Goal: Transaction & Acquisition: Purchase product/service

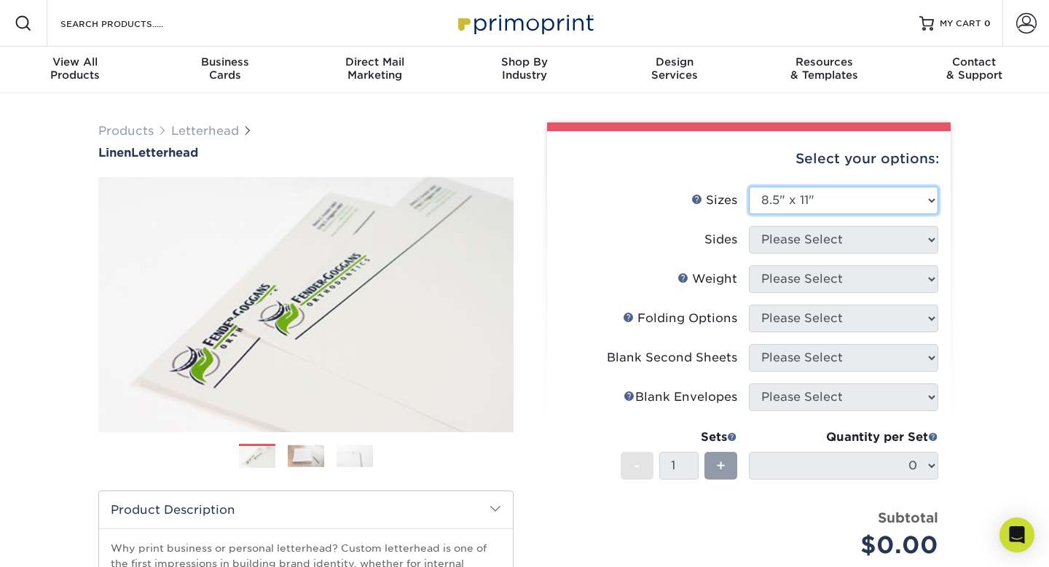
click at [917, 200] on select "Please Select 5.5" x 8.5" 8.5" x 11" 8.5" x 14" 11" x 17"" at bounding box center [843, 200] width 189 height 28
select select "5.50x8.50"
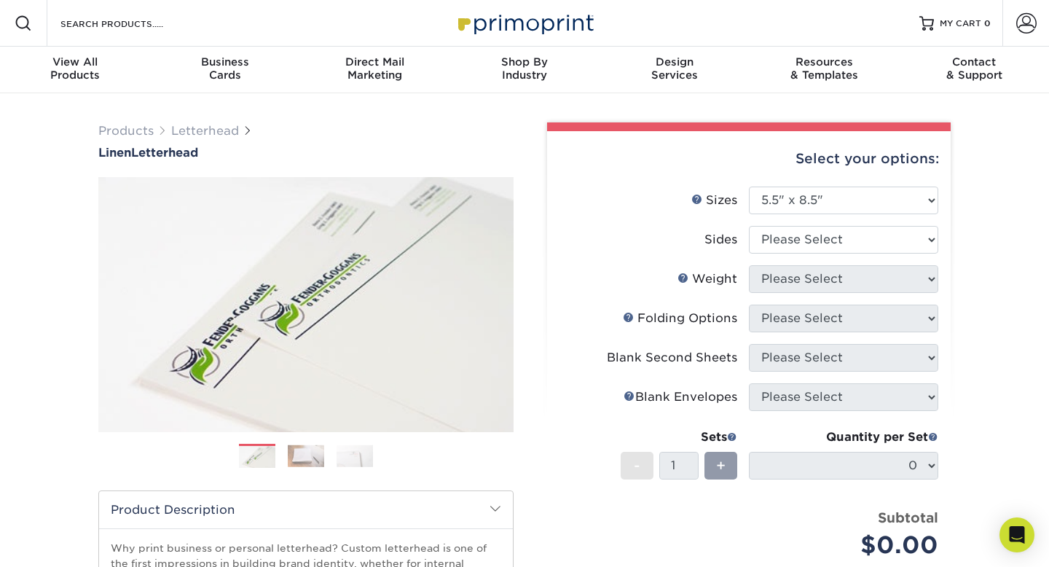
click at [304, 454] on img at bounding box center [306, 455] width 36 height 23
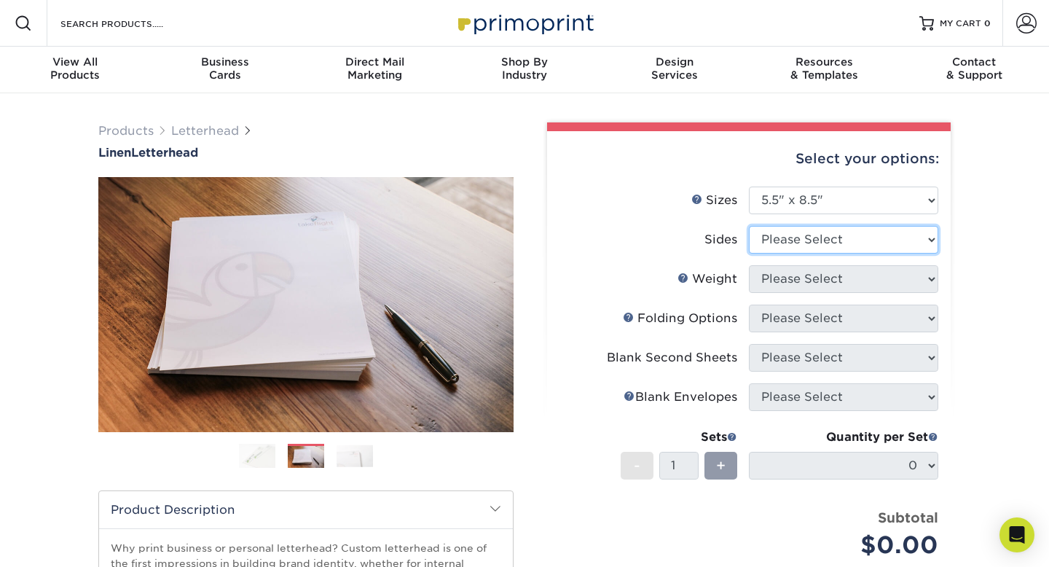
click at [845, 238] on select "Please Select Print Both Sides Print Front Only" at bounding box center [843, 240] width 189 height 28
select select "32d3c223-f82c-492b-b915-ba065a00862f"
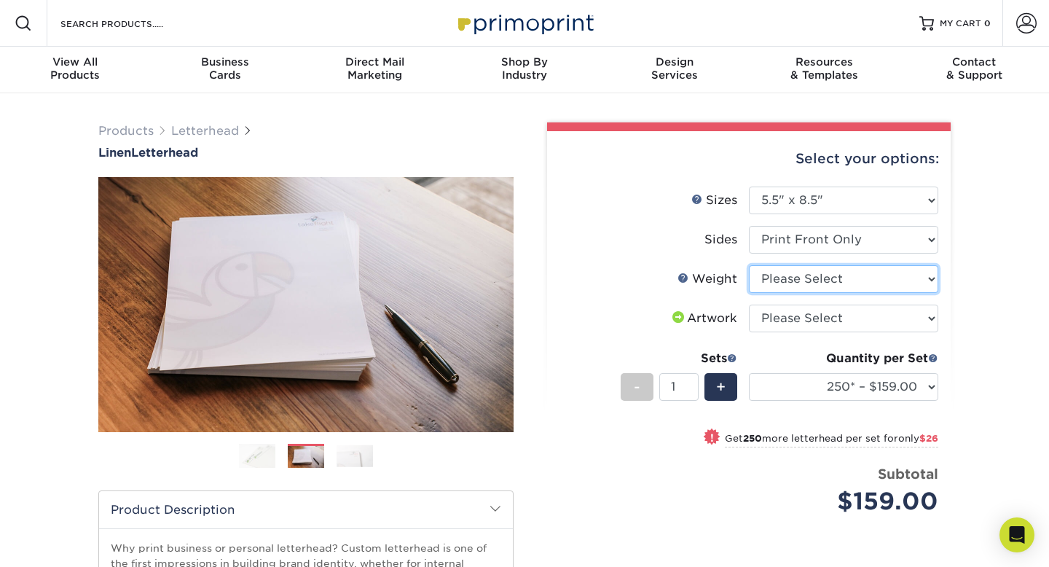
click at [842, 282] on select "Please Select 70LB" at bounding box center [843, 279] width 189 height 28
click at [812, 286] on select "Please Select 70LB" at bounding box center [843, 279] width 189 height 28
select select "70LB"
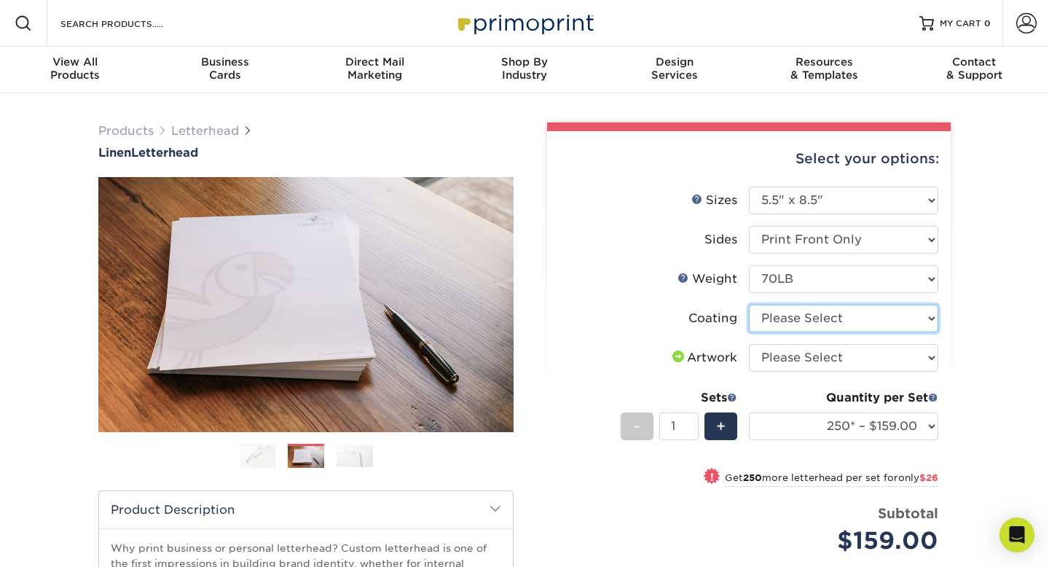
click at [822, 319] on select at bounding box center [843, 318] width 189 height 28
select select "3e7618de-abca-4bda-9f97-8b9129e913d8"
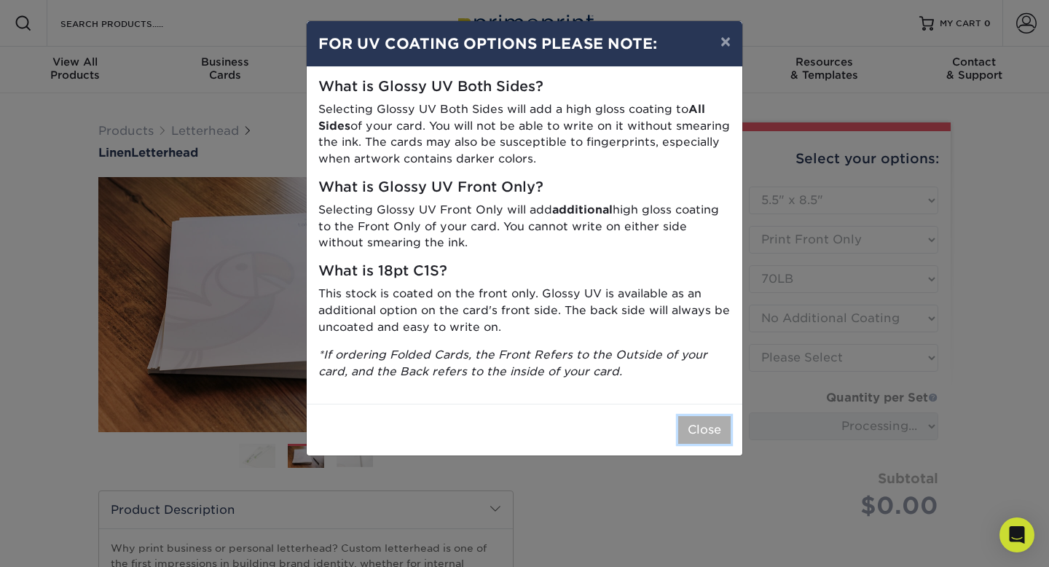
click at [716, 429] on button "Close" at bounding box center [704, 430] width 52 height 28
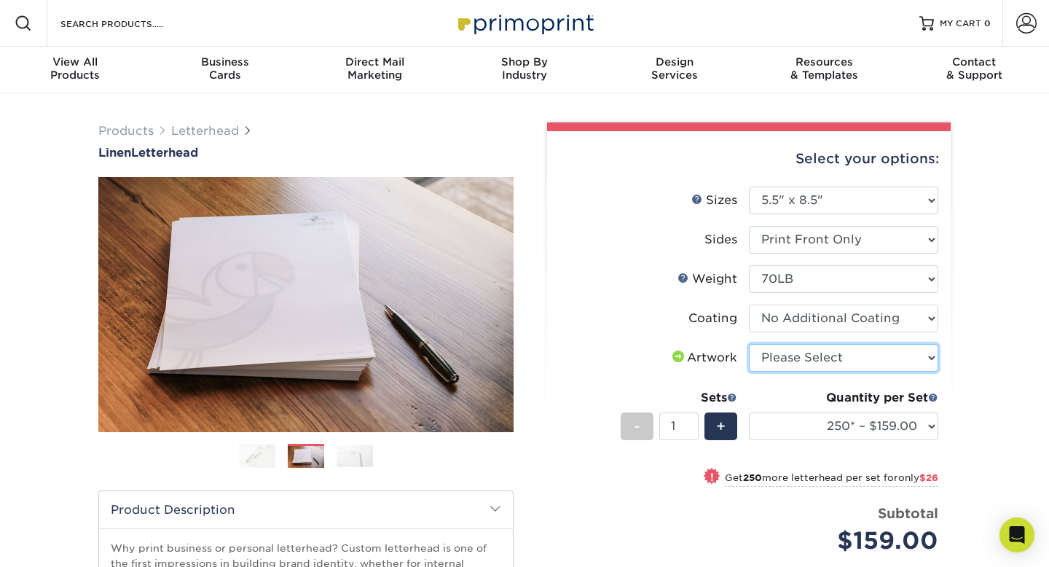
click at [805, 358] on select "Please Select I will upload files I need a design - $75" at bounding box center [843, 358] width 189 height 28
select select "upload"
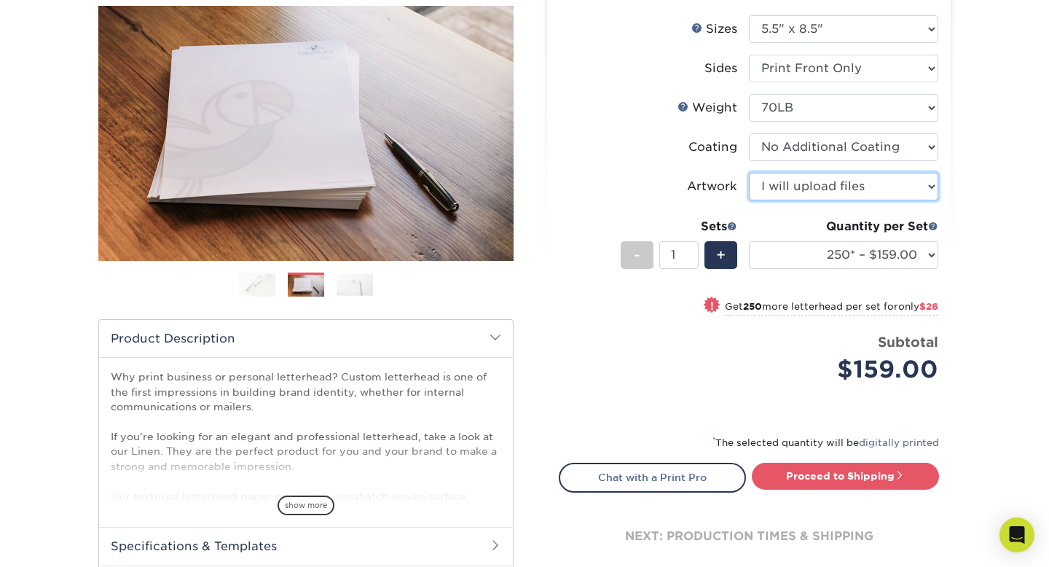
scroll to position [173, 0]
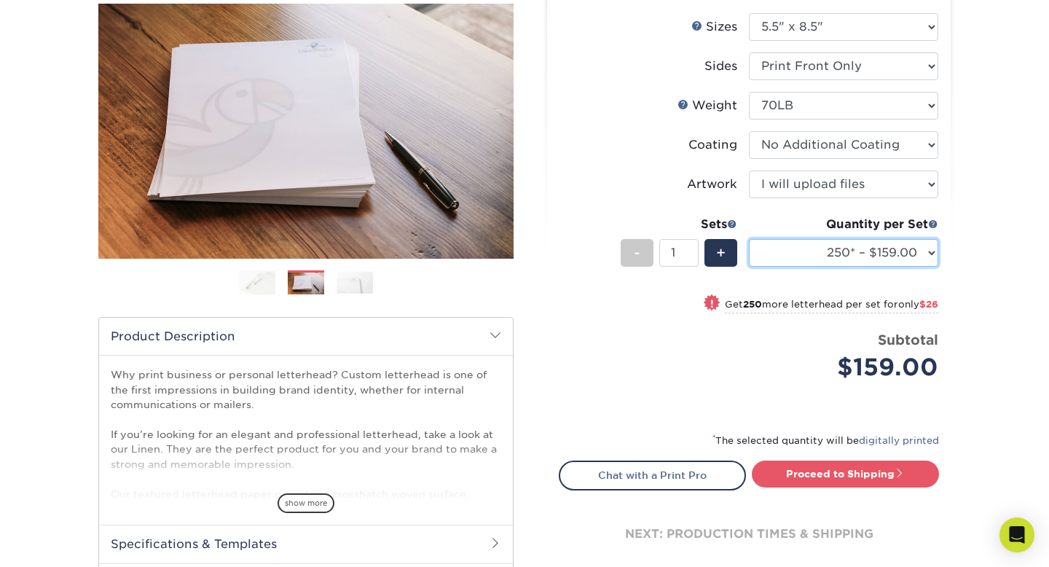
click at [929, 252] on select "250* – $159.00 500* – $185.00 750 – $189.00 1000 – $194.00 1500 – $212.00 2000 …" at bounding box center [843, 253] width 189 height 28
click at [929, 251] on select "250* – $159.00 500* – $185.00 750 – $189.00 1000 – $194.00 1500 – $212.00 2000 …" at bounding box center [843, 253] width 189 height 28
click at [926, 245] on select "250* – $159.00 500* – $185.00 750 – $189.00 1000 – $194.00 1500 – $212.00 2000 …" at bounding box center [843, 253] width 189 height 28
click at [932, 249] on select "250* – $159.00 500* – $185.00 750 – $189.00 1000 – $194.00 1500 – $212.00 2000 …" at bounding box center [843, 253] width 189 height 28
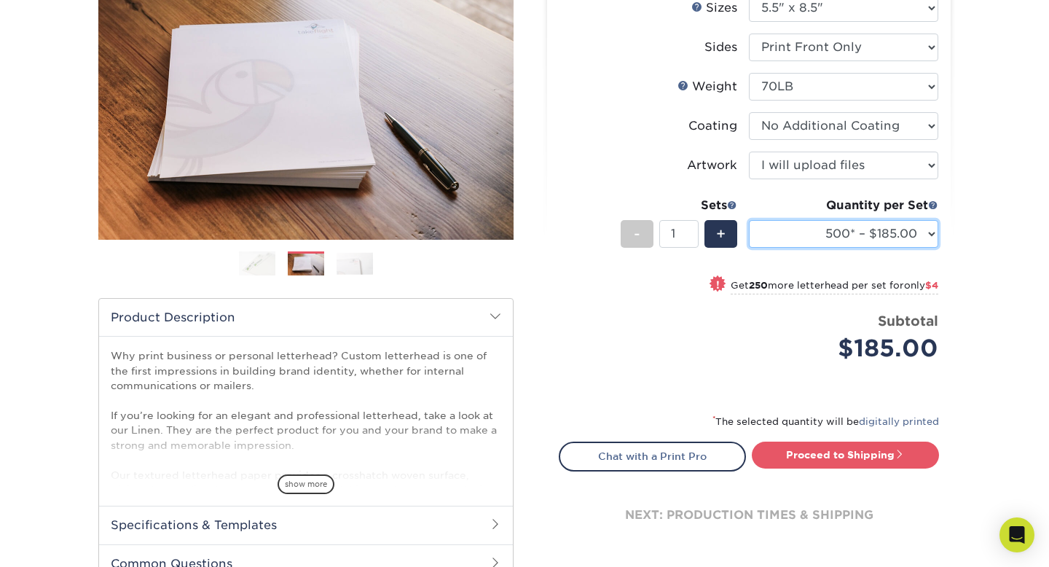
scroll to position [193, 0]
click at [929, 222] on select "250* – $159.00 500* – $185.00 750 – $189.00 1000 – $194.00 1500 – $212.00 2000 …" at bounding box center [843, 233] width 189 height 28
select select "750 – $189.00"
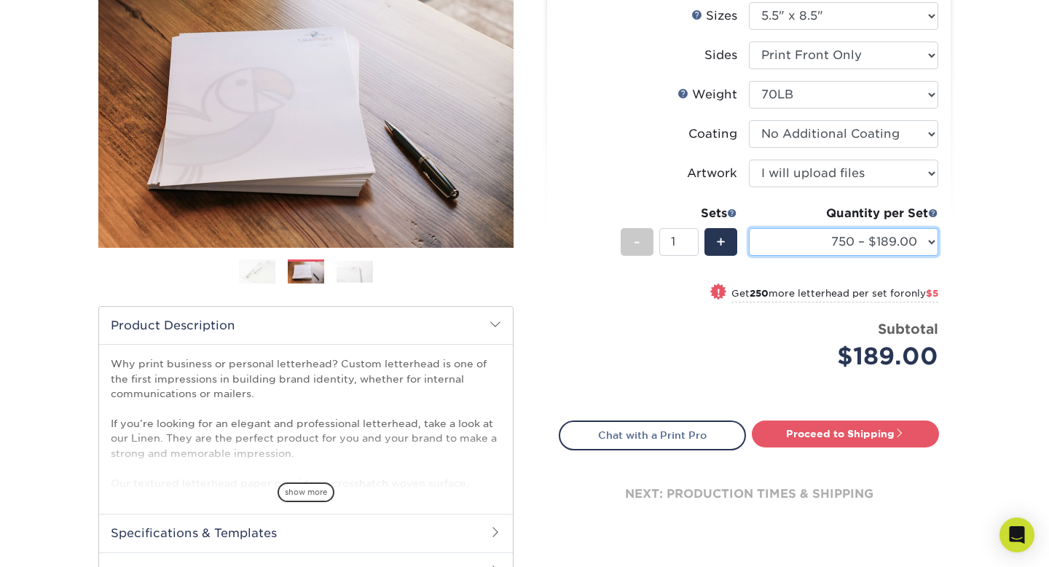
scroll to position [178, 0]
